Goal: Task Accomplishment & Management: Use online tool/utility

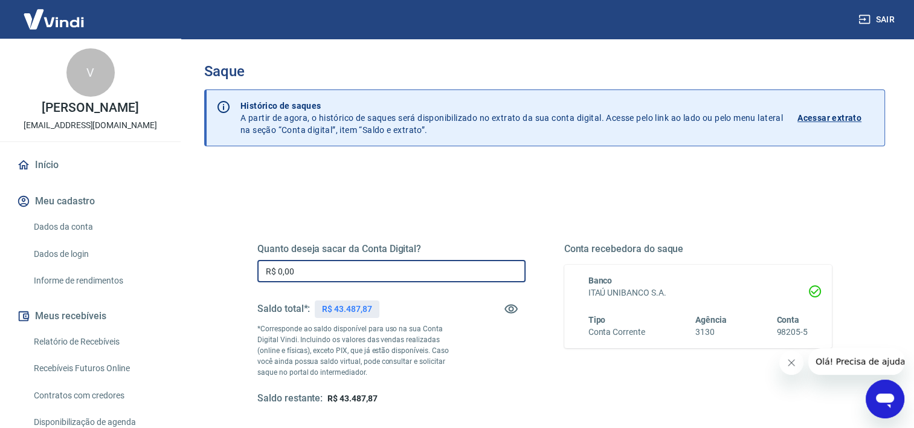
click at [325, 274] on input "R$ 0,00" at bounding box center [391, 271] width 268 height 22
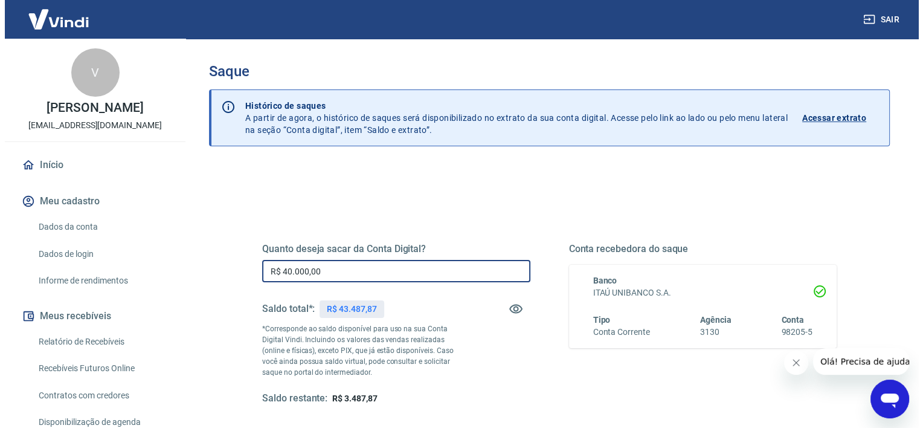
scroll to position [135, 0]
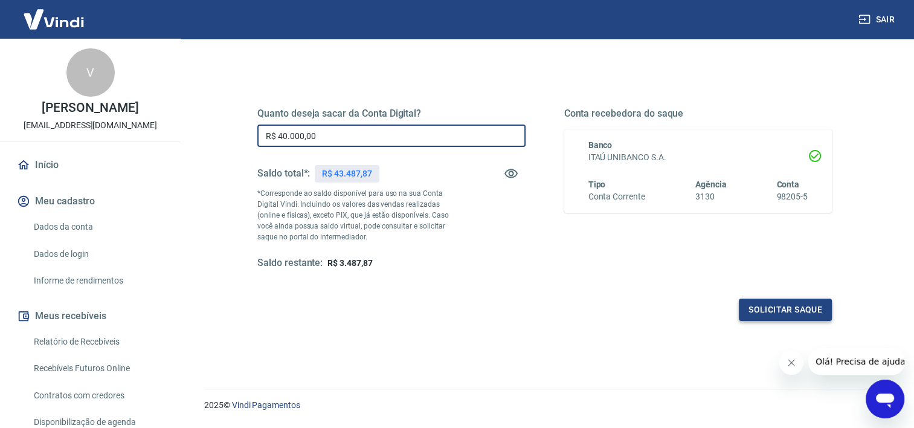
type input "R$ 40.000,00"
click at [799, 307] on button "Solicitar saque" at bounding box center [785, 309] width 93 height 22
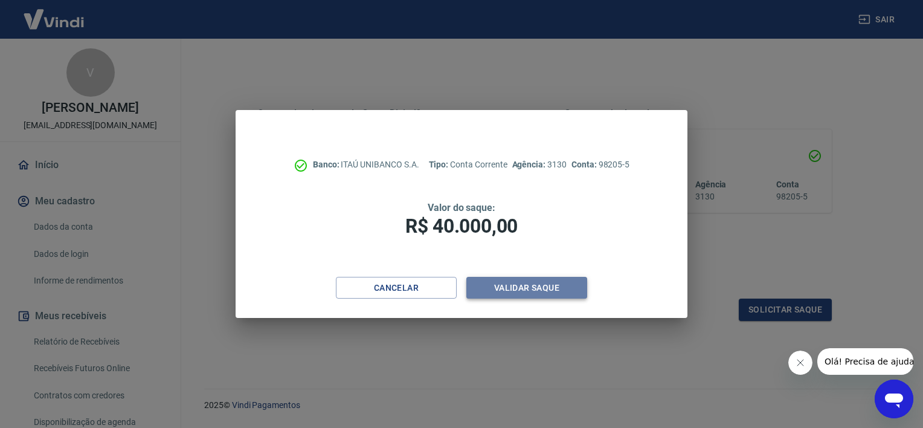
click at [501, 284] on button "Validar saque" at bounding box center [526, 288] width 121 height 22
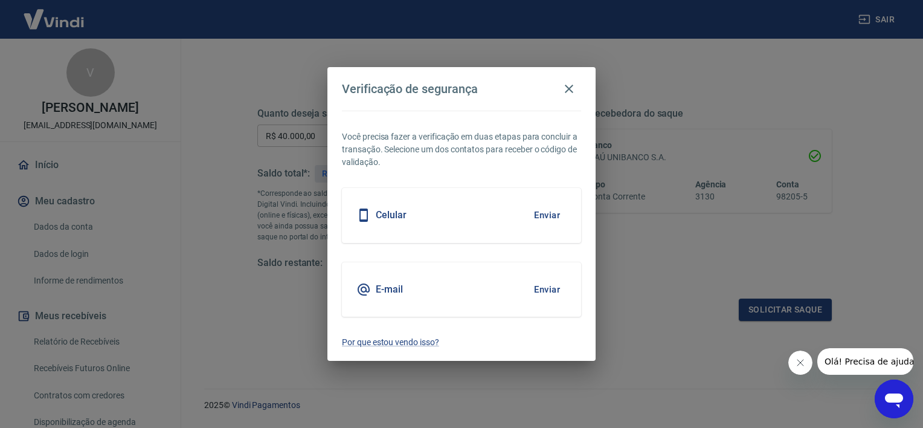
click at [553, 216] on button "Enviar" at bounding box center [546, 214] width 39 height 25
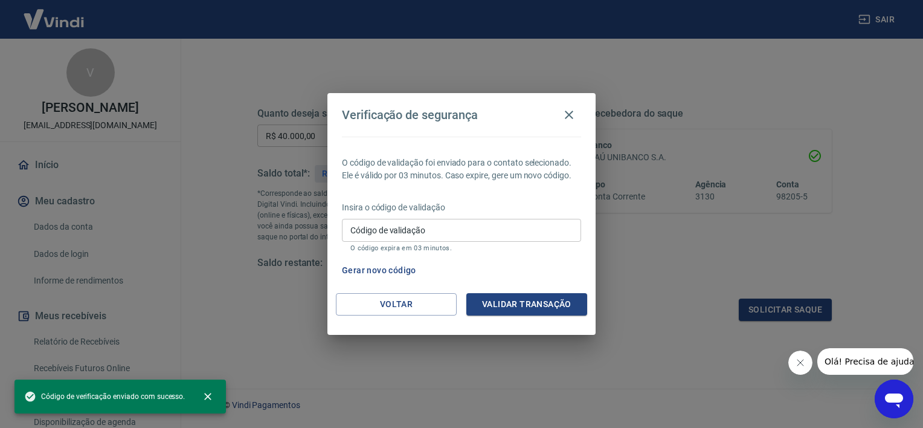
click at [495, 234] on input "Código de validação" at bounding box center [461, 230] width 239 height 22
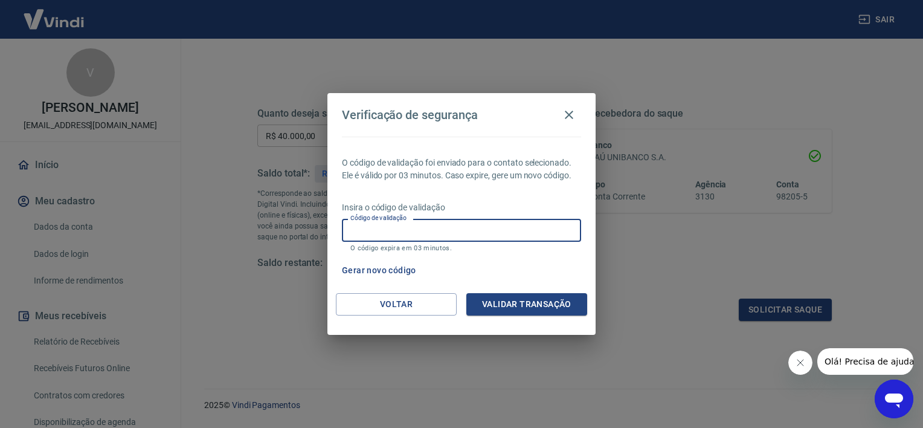
click at [467, 234] on input "Código de validação" at bounding box center [461, 230] width 239 height 22
type input "880793"
click at [529, 308] on button "Validar transação" at bounding box center [526, 304] width 121 height 22
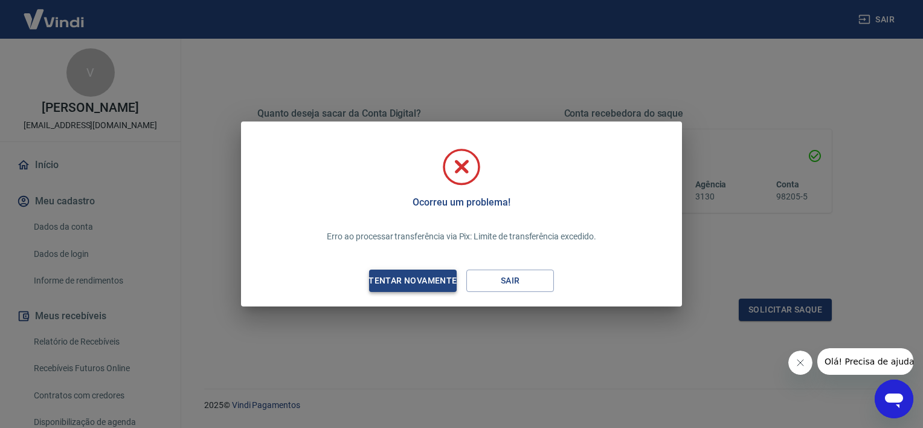
click at [425, 278] on div "Tentar novamente" at bounding box center [412, 280] width 117 height 15
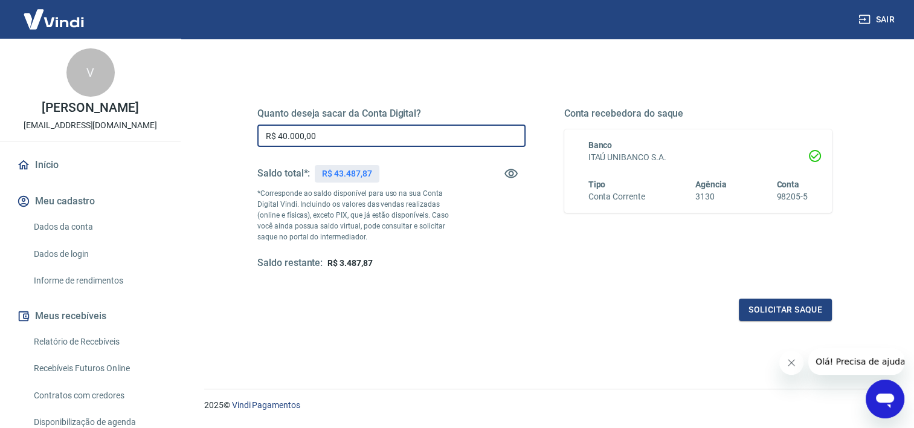
click at [307, 133] on input "R$ 40.000,00" at bounding box center [391, 135] width 268 height 22
type input "R$ 30.000,00"
click at [795, 310] on button "Solicitar saque" at bounding box center [785, 309] width 93 height 22
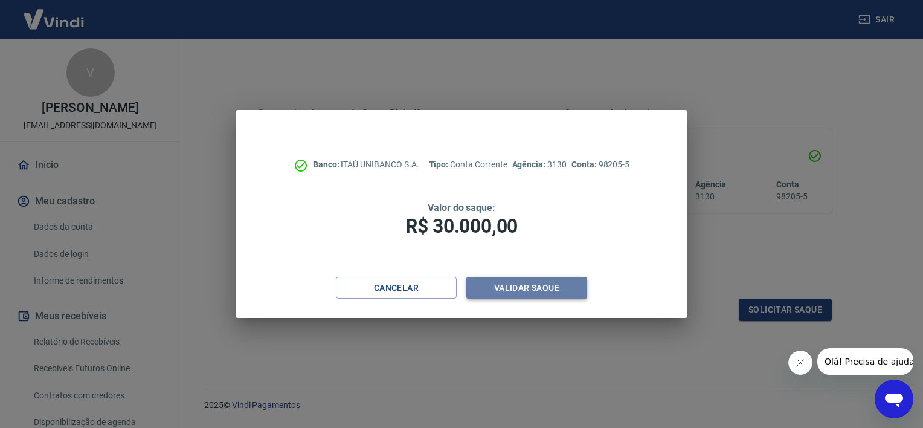
click at [529, 289] on button "Validar saque" at bounding box center [526, 288] width 121 height 22
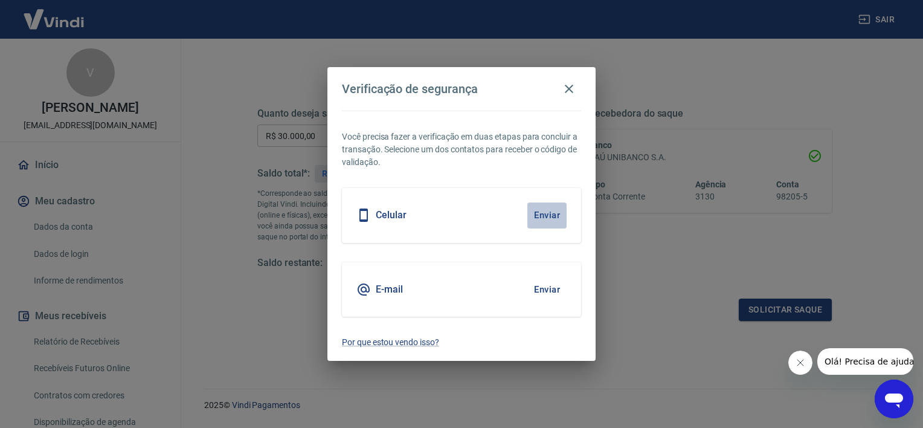
click at [551, 214] on button "Enviar" at bounding box center [546, 214] width 39 height 25
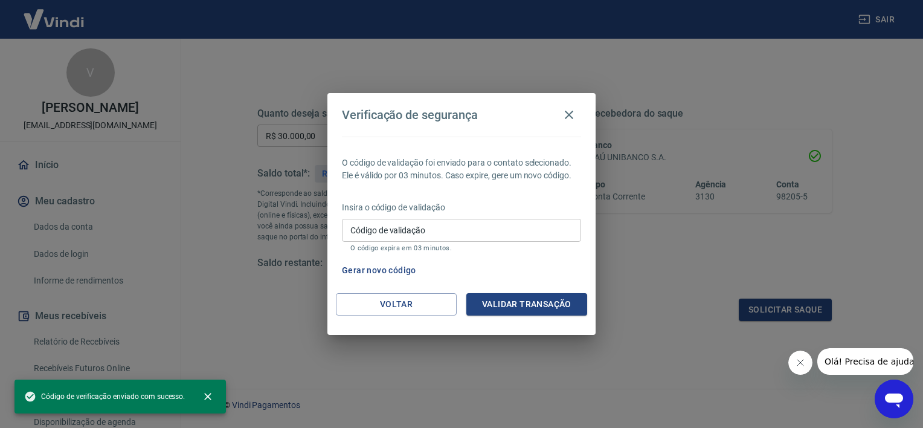
click at [469, 225] on input "Código de validação" at bounding box center [461, 230] width 239 height 22
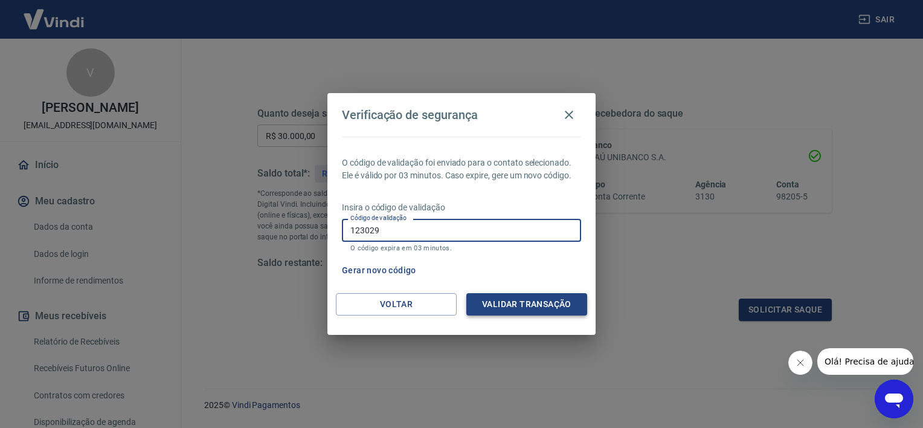
type input "123029"
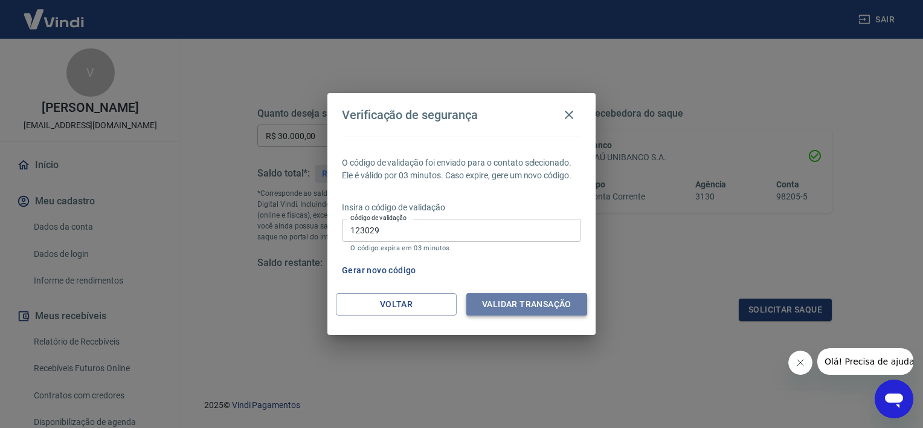
click at [526, 302] on button "Validar transação" at bounding box center [526, 304] width 121 height 22
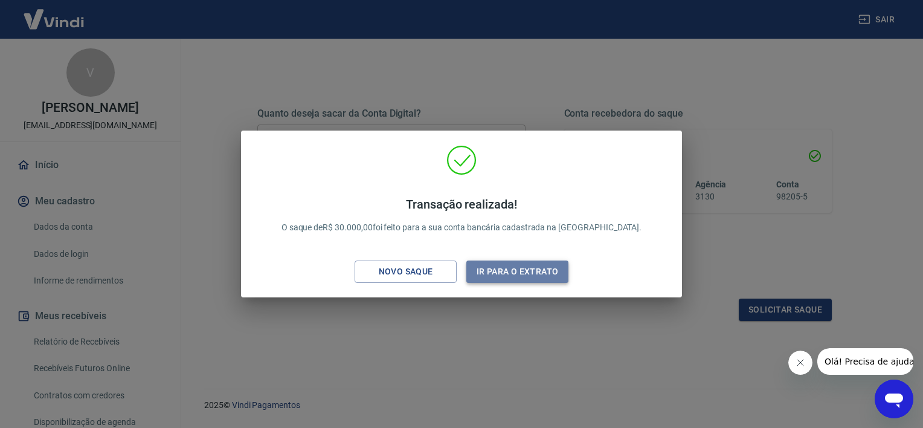
click at [507, 277] on button "Ir para o extrato" at bounding box center [517, 271] width 102 height 22
